Goal: Task Accomplishment & Management: Manage account settings

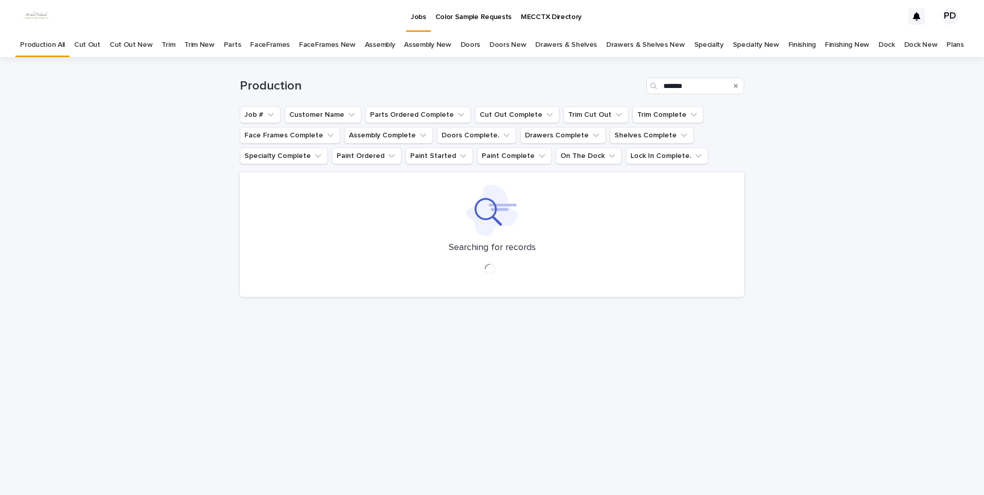
type input "*******"
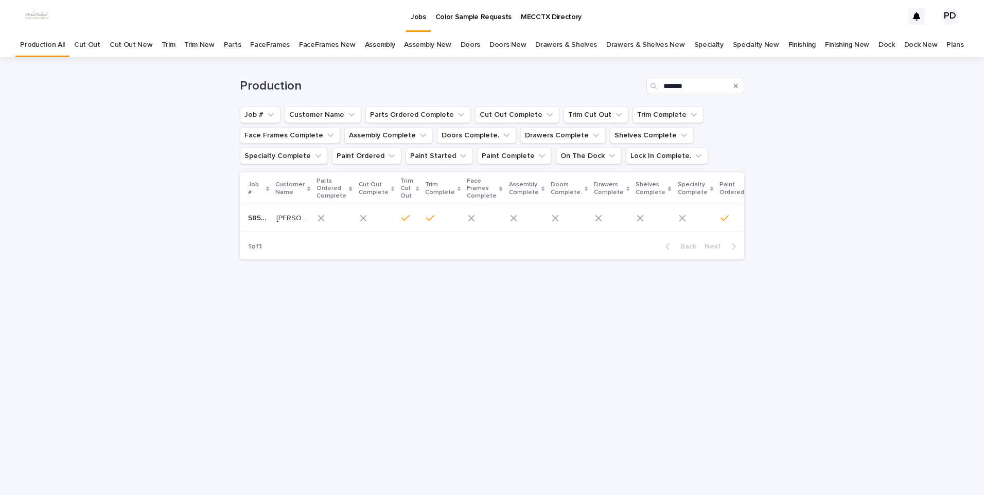
click at [287, 220] on p "[PERSON_NAME]" at bounding box center [292, 217] width 32 height 11
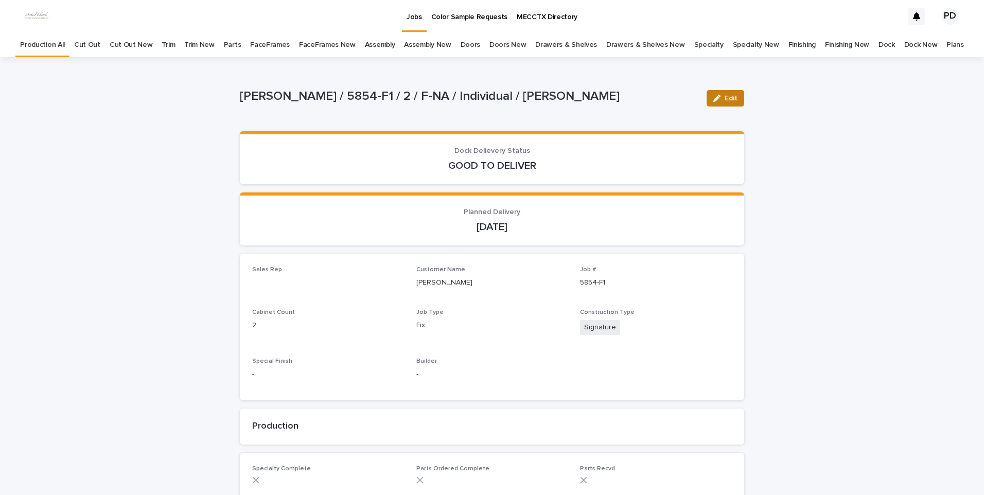
click at [731, 104] on button "Edit" at bounding box center [725, 98] width 38 height 16
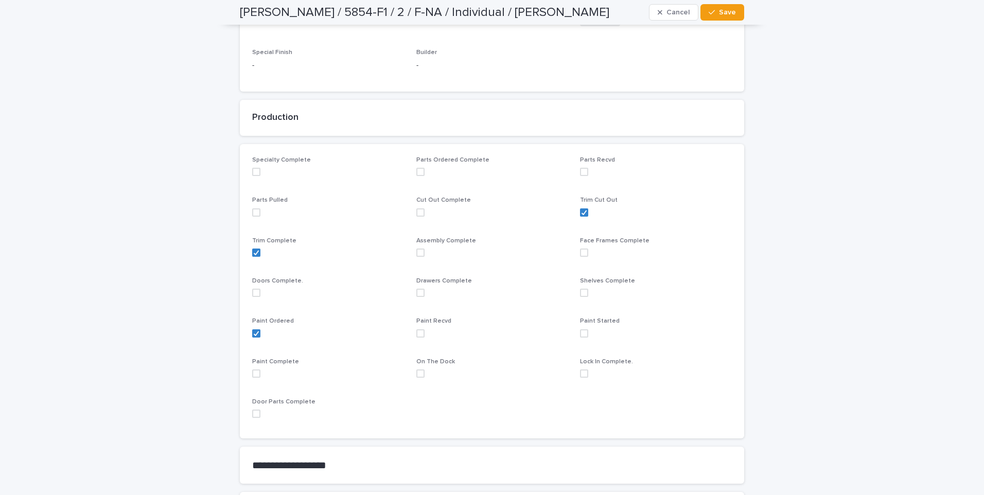
click at [418, 332] on span at bounding box center [420, 333] width 8 height 8
click at [721, 9] on span "Save" at bounding box center [727, 12] width 17 height 7
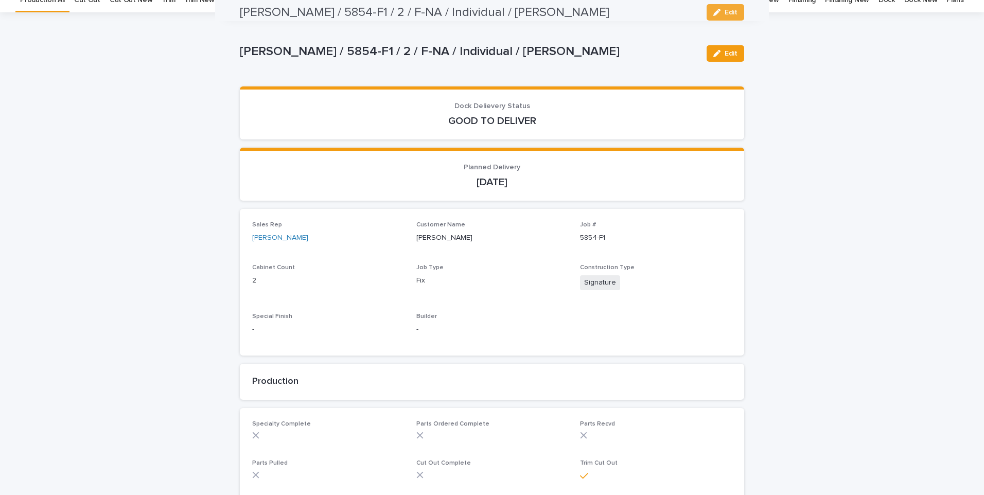
scroll to position [0, 0]
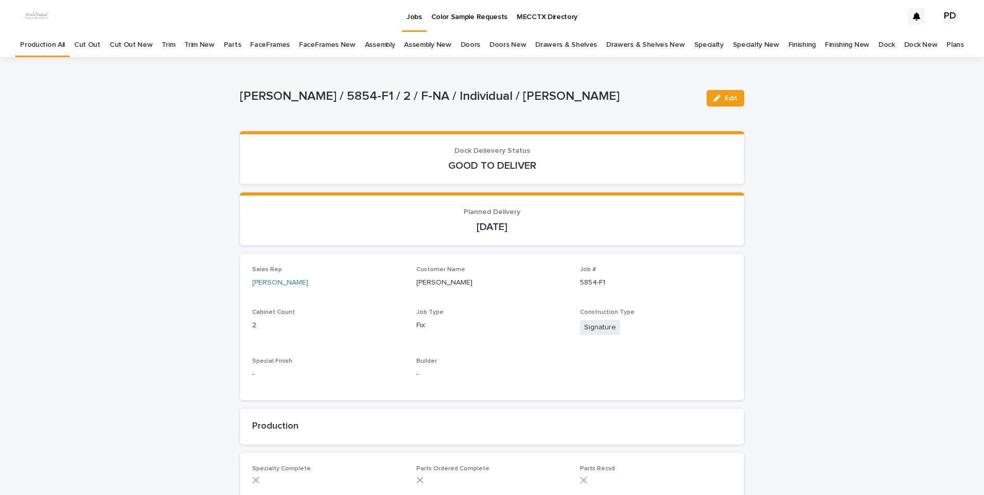
click at [411, 24] on link "Jobs" at bounding box center [414, 15] width 25 height 30
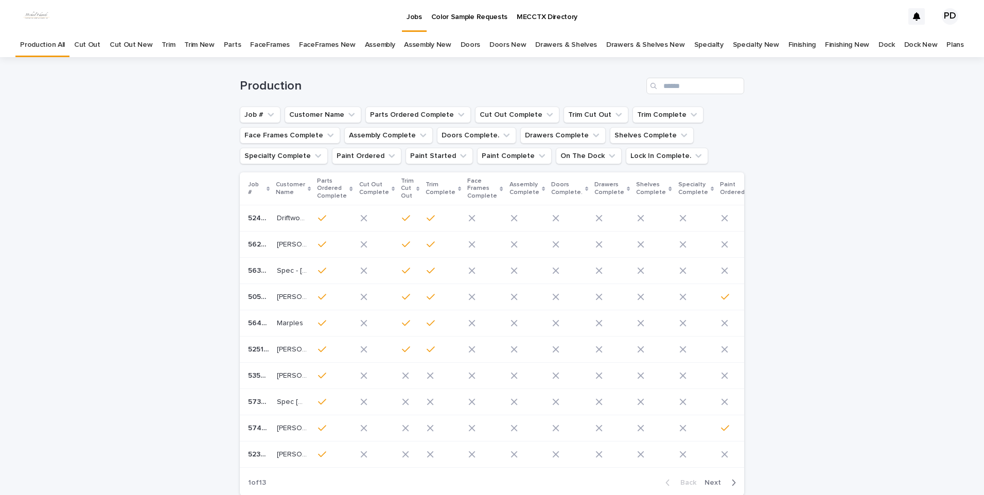
click at [844, 233] on div "Loading... Saving… Loading... Saving… Production Job # Customer Name Parts Orde…" at bounding box center [492, 306] width 984 height 498
click at [418, 16] on p "Jobs" at bounding box center [413, 11] width 15 height 22
click at [695, 91] on input "Search" at bounding box center [695, 86] width 98 height 16
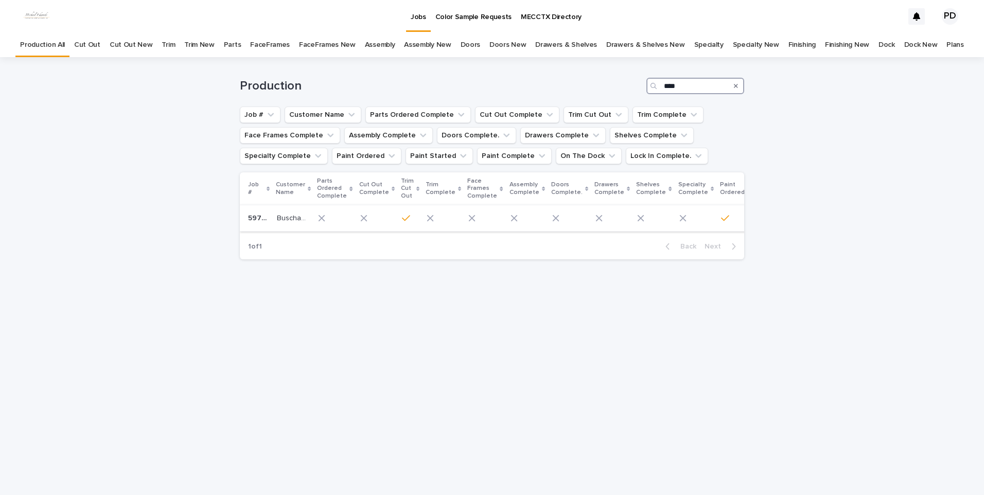
type input "****"
click at [277, 213] on p "Buschardt" at bounding box center [293, 217] width 32 height 11
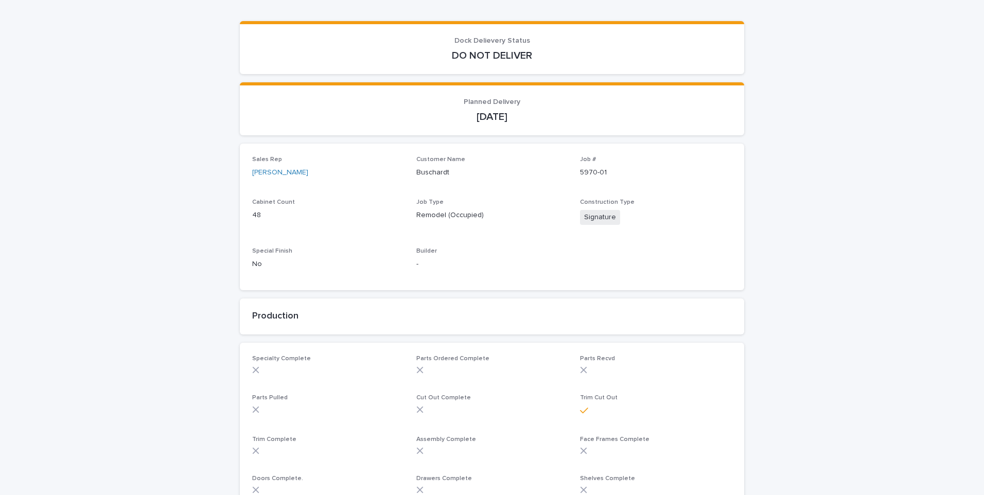
scroll to position [257, 0]
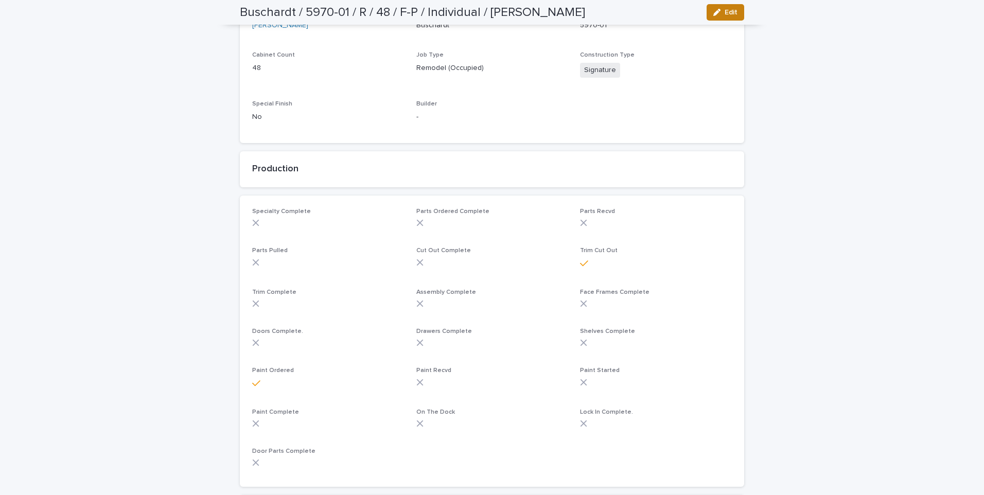
click at [711, 17] on button "Edit" at bounding box center [725, 12] width 38 height 16
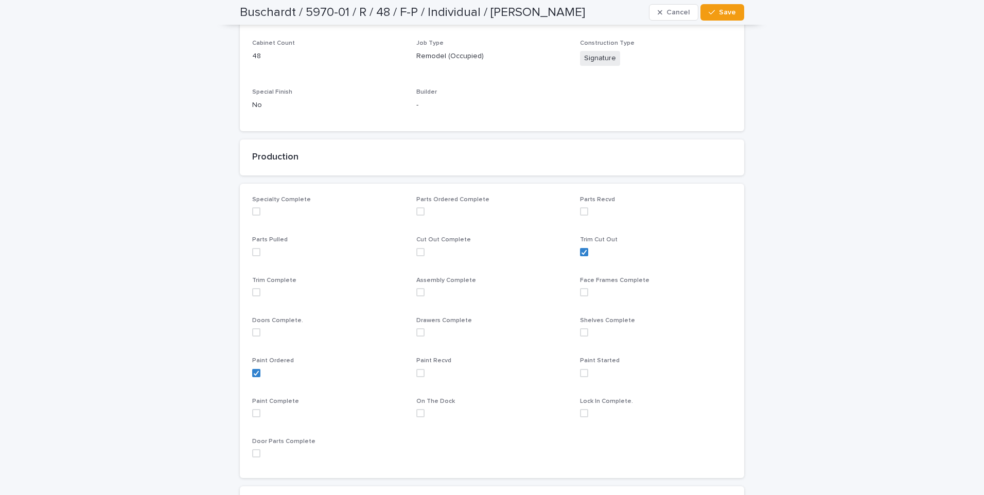
click at [421, 378] on div "Paint Recvd" at bounding box center [492, 371] width 152 height 28
click at [420, 375] on span at bounding box center [420, 373] width 8 height 8
drag, startPoint x: 740, startPoint y: 16, endPoint x: 729, endPoint y: 16, distance: 11.8
click at [738, 14] on div "Buschardt / 5970-01 / R / 48 / F-P / Individual / [PERSON_NAME] Cancel Save" at bounding box center [492, 12] width 554 height 25
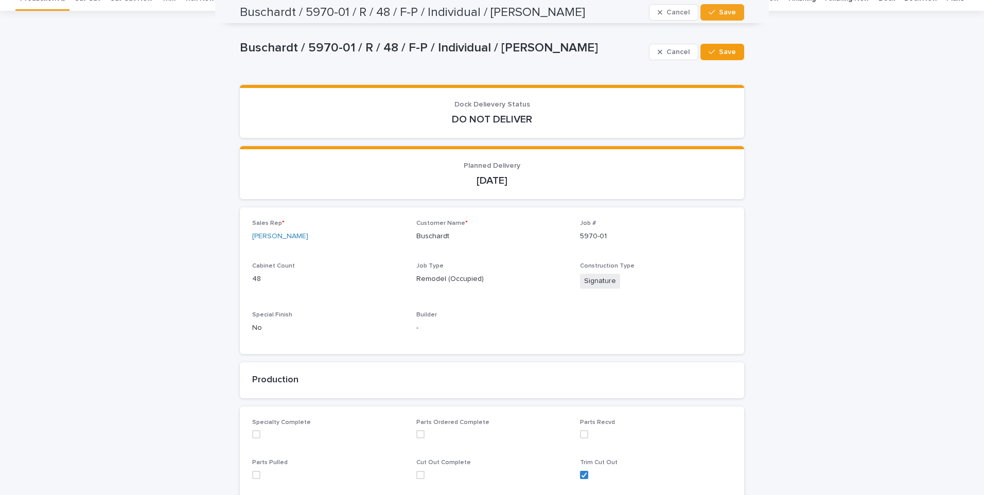
scroll to position [0, 0]
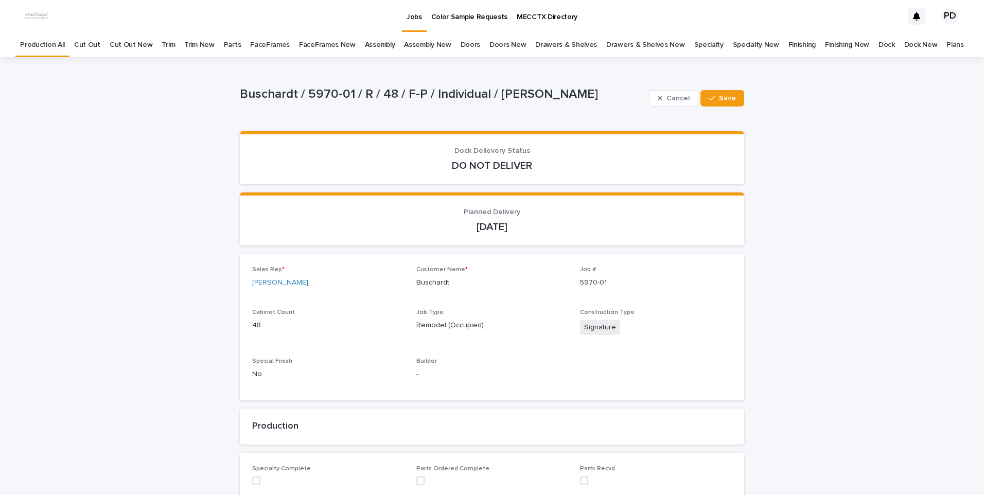
click at [415, 20] on p "Jobs" at bounding box center [413, 11] width 15 height 22
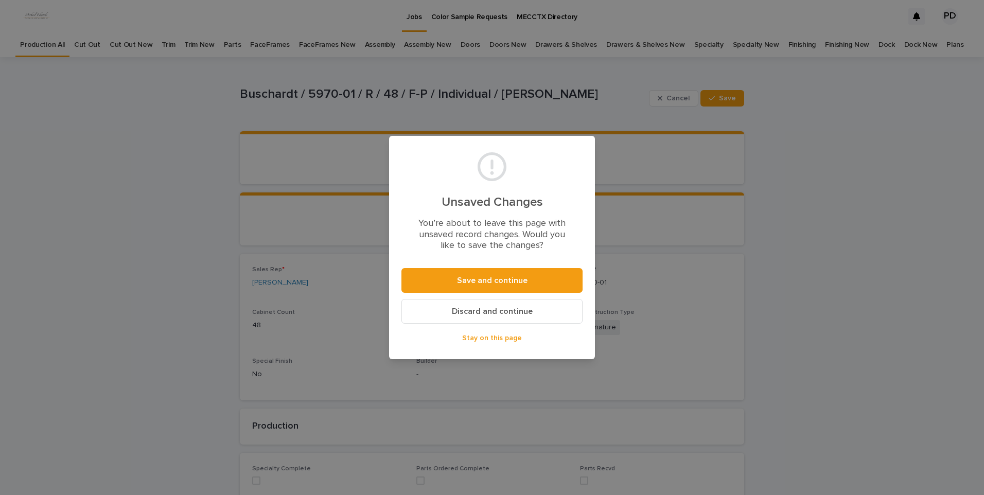
click at [522, 341] on button "Stay on this page" at bounding box center [491, 338] width 181 height 16
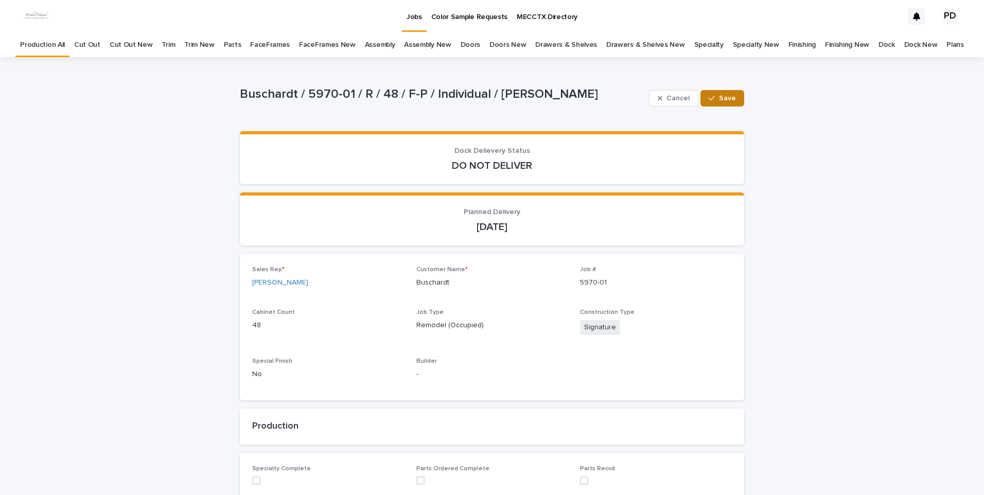
click at [728, 100] on span "Save" at bounding box center [727, 98] width 17 height 7
click at [410, 21] on p "Jobs" at bounding box center [413, 11] width 15 height 22
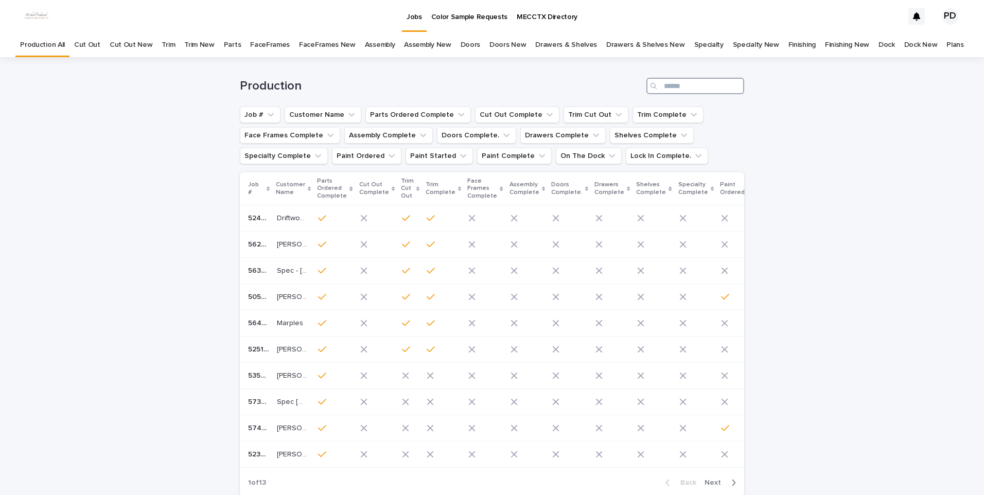
click at [697, 88] on input "Search" at bounding box center [695, 86] width 98 height 16
type input "****"
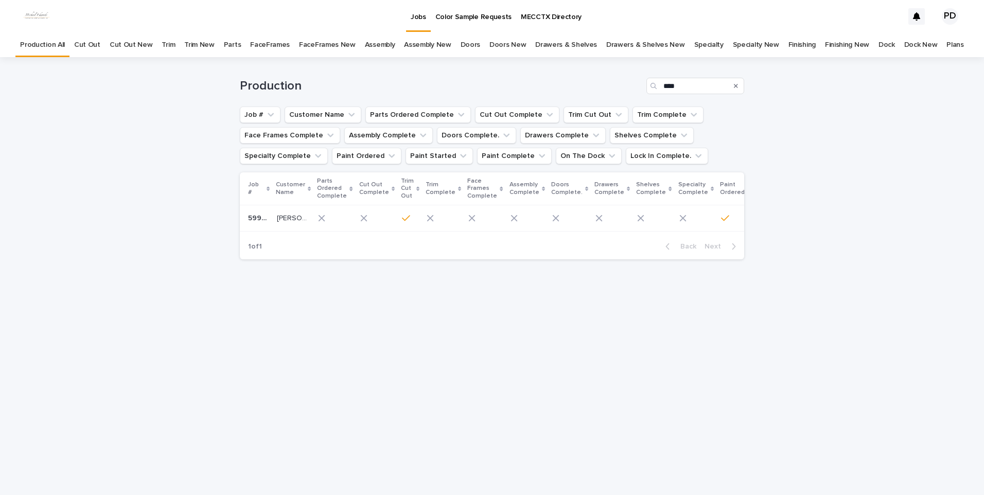
click at [277, 219] on p "[PERSON_NAME] & [PERSON_NAME] ([PERSON_NAME])" at bounding box center [293, 217] width 32 height 11
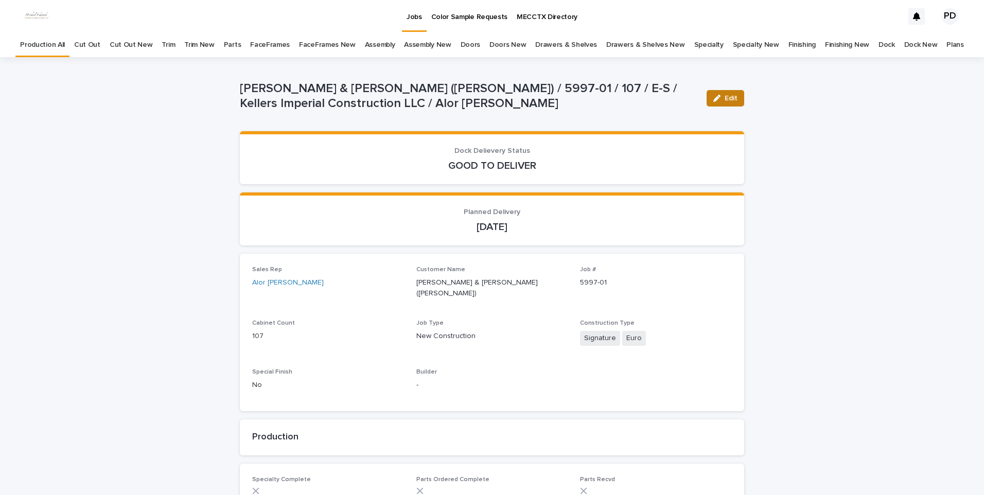
click at [715, 101] on icon "button" at bounding box center [716, 98] width 7 height 7
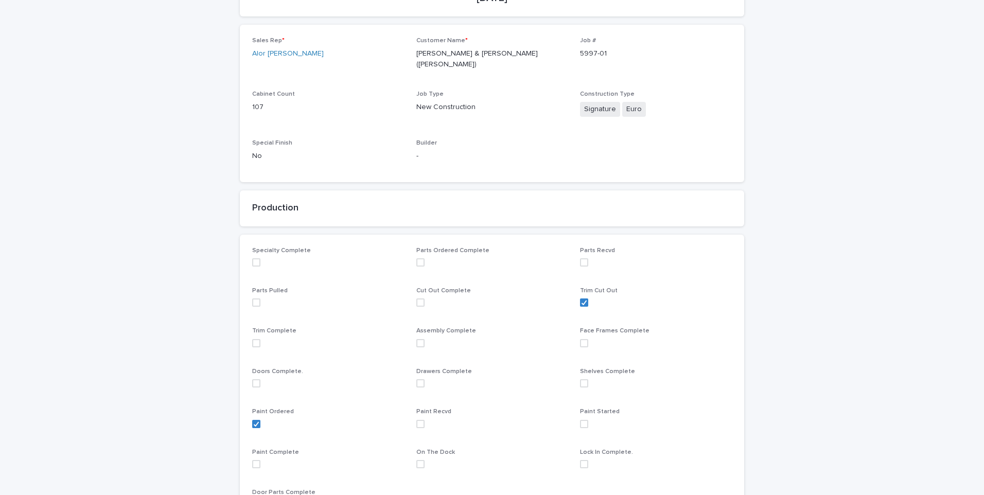
scroll to position [257, 0]
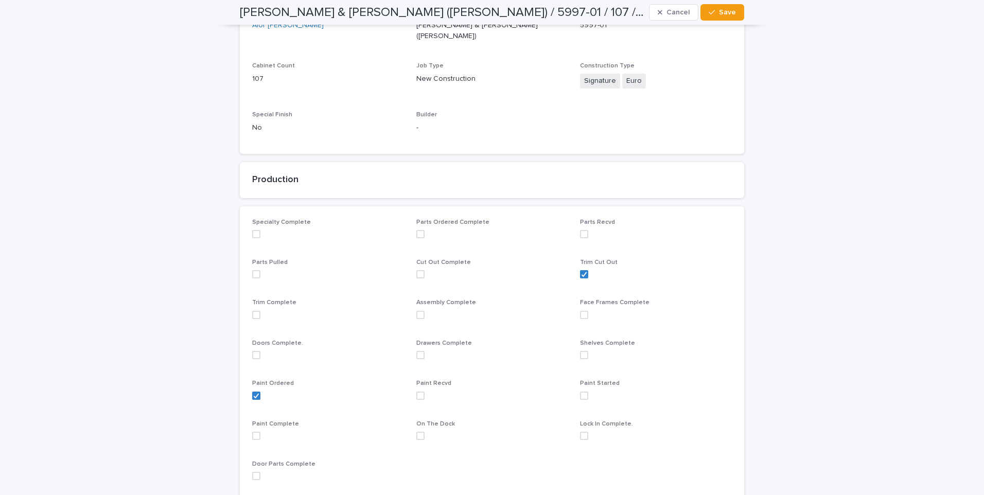
click at [417, 392] on span at bounding box center [420, 396] width 8 height 8
click at [714, 13] on div "button" at bounding box center [714, 12] width 10 height 7
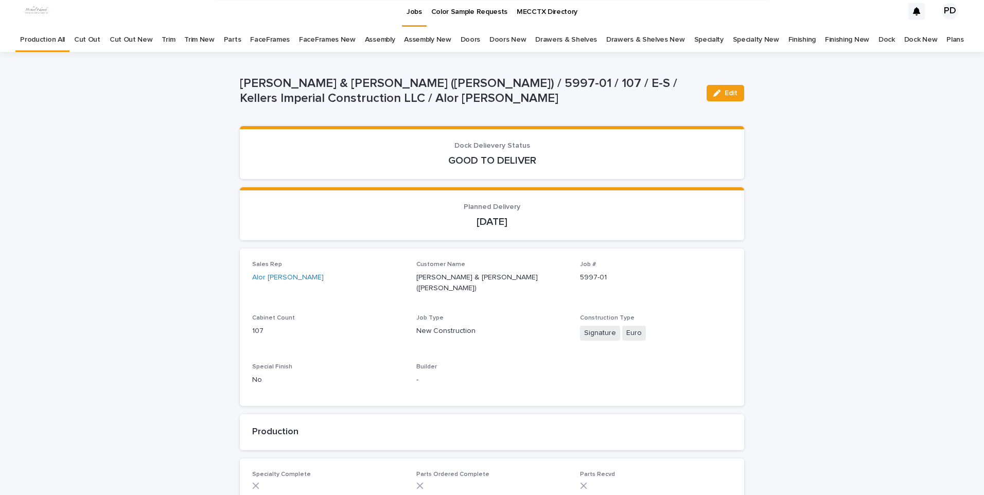
scroll to position [0, 0]
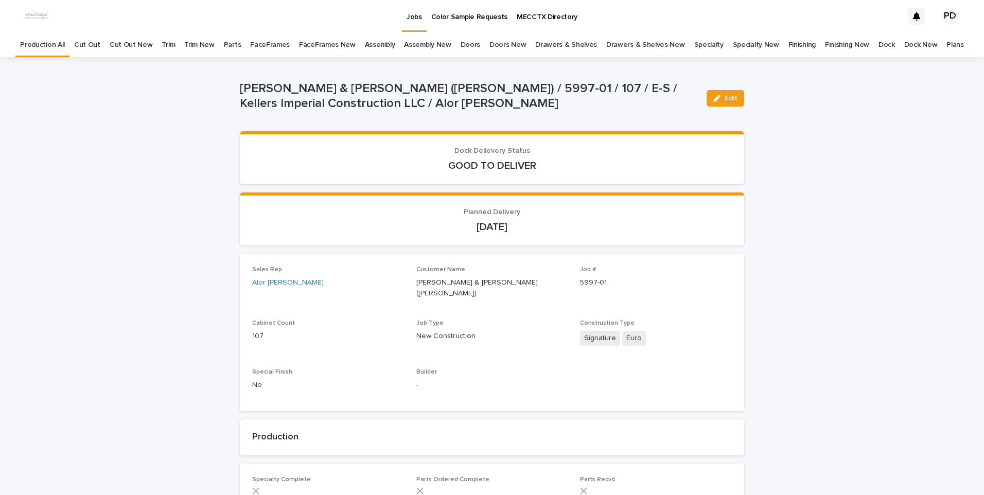
click at [417, 22] on link "Jobs" at bounding box center [414, 15] width 25 height 30
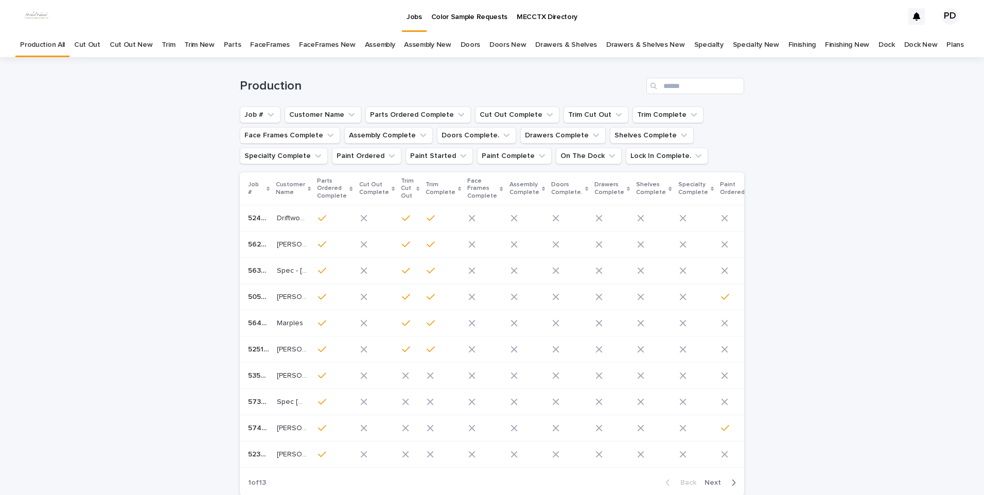
click at [417, 19] on p "Jobs" at bounding box center [413, 11] width 15 height 22
click at [111, 285] on div "Loading... Saving… Loading... Saving… Production Job # Customer Name Parts Orde…" at bounding box center [492, 306] width 984 height 498
drag, startPoint x: 413, startPoint y: 21, endPoint x: 268, endPoint y: 48, distance: 147.6
click at [413, 21] on p "Jobs" at bounding box center [413, 11] width 15 height 22
click at [904, 356] on div "Loading... Saving… Loading... Saving… Production Job # Customer Name Parts Orde…" at bounding box center [492, 306] width 984 height 498
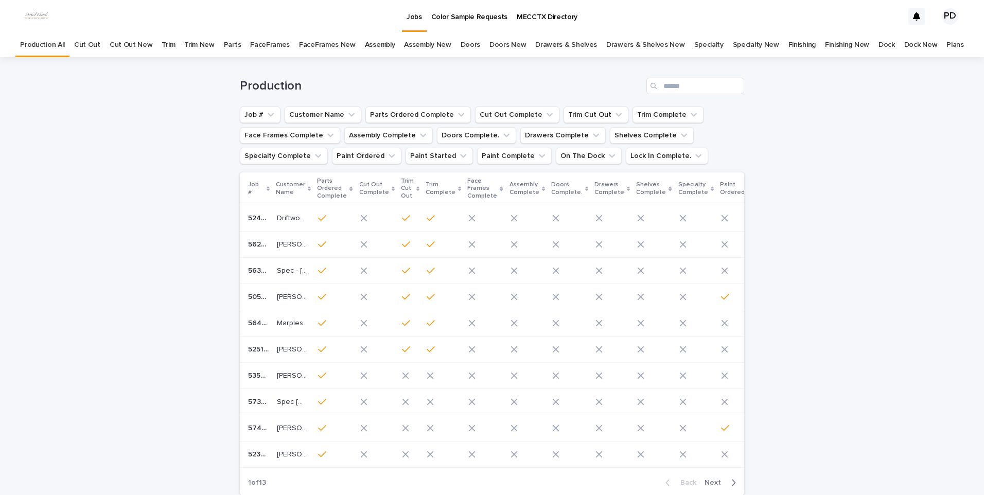
click at [90, 421] on div "Loading... Saving… Loading... Saving… Production Job # Customer Name Parts Orde…" at bounding box center [492, 306] width 984 height 498
drag, startPoint x: 45, startPoint y: 397, endPoint x: 67, endPoint y: 381, distance: 27.7
click at [46, 396] on div "Loading... Saving… Loading... Saving… Production Job # Customer Name Parts Orde…" at bounding box center [492, 306] width 984 height 498
click at [841, 234] on div "Loading... Saving… Loading... Saving… Production Job # Customer Name Parts Orde…" at bounding box center [492, 306] width 984 height 498
click at [133, 191] on div "Loading... Saving… Loading... Saving… Production Job # Customer Name Parts Orde…" at bounding box center [492, 306] width 984 height 498
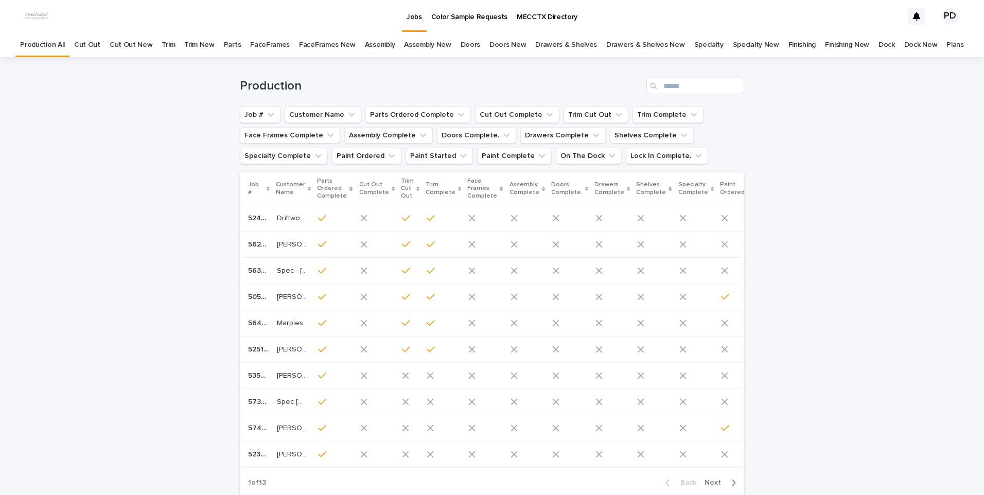
click at [133, 191] on div "Loading... Saving… Loading... Saving… Production Job # Customer Name Parts Orde…" at bounding box center [492, 306] width 984 height 498
click at [874, 286] on div "Loading... Saving… Loading... Saving… Production Job # Customer Name Parts Orde…" at bounding box center [492, 306] width 984 height 498
drag, startPoint x: 845, startPoint y: 348, endPoint x: 623, endPoint y: 490, distance: 263.8
click at [846, 348] on div "Loading... Saving… Loading... Saving… Production Job # Customer Name Parts Orde…" at bounding box center [492, 306] width 984 height 498
drag, startPoint x: 844, startPoint y: 199, endPoint x: 831, endPoint y: 183, distance: 20.4
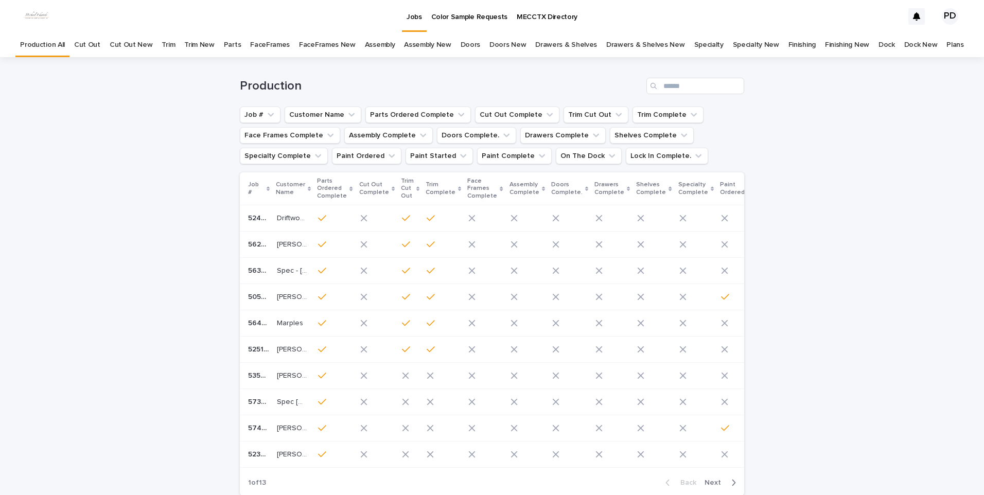
click at [845, 198] on div "Loading... Saving… Loading... Saving… Production Job # Customer Name Parts Orde…" at bounding box center [492, 306] width 984 height 498
click at [418, 28] on link "Jobs" at bounding box center [414, 15] width 25 height 30
click at [151, 258] on div "Loading... Saving… Loading... Saving… Production Job # Customer Name Parts Orde…" at bounding box center [492, 306] width 984 height 498
click at [147, 103] on div "Loading... Saving… Loading... Saving… Production Job # Customer Name Parts Orde…" at bounding box center [492, 306] width 984 height 498
